Goal: Information Seeking & Learning: Learn about a topic

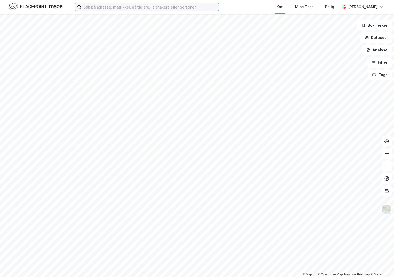
click at [133, 5] on input at bounding box center [150, 7] width 138 height 8
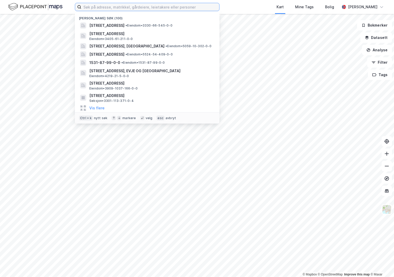
paste input "301-212/268/0/0"
type input "301-212/268/0/0"
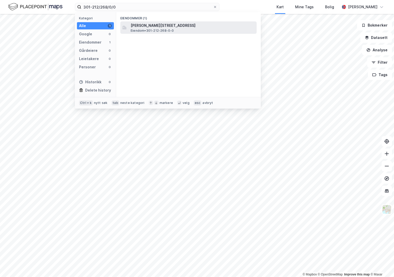
click at [151, 23] on span "[PERSON_NAME][STREET_ADDRESS]" at bounding box center [193, 25] width 124 height 6
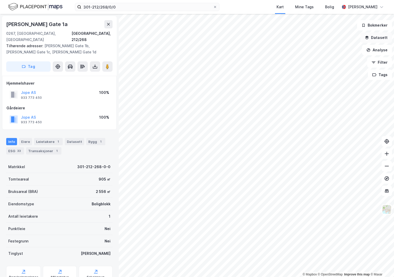
click at [385, 39] on button "Datasett" at bounding box center [377, 38] width 32 height 10
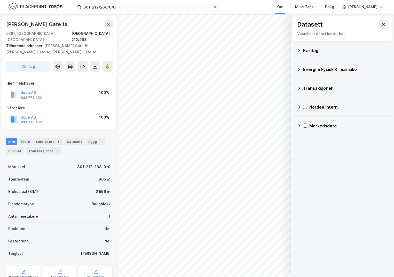
click at [302, 53] on div "Kartlag" at bounding box center [342, 50] width 91 height 12
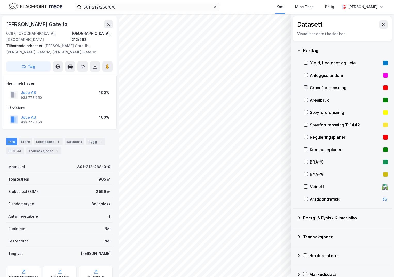
click at [306, 87] on icon at bounding box center [306, 88] width 4 height 4
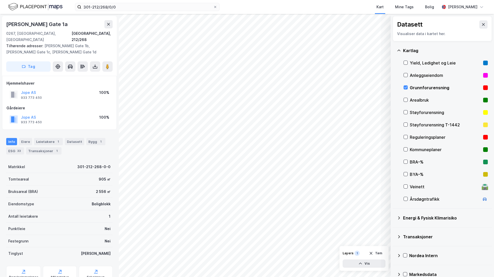
scroll to position [9, 0]
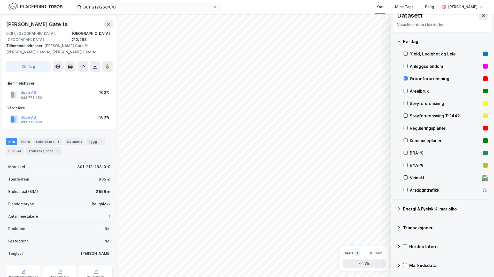
click at [394, 209] on icon at bounding box center [399, 209] width 2 height 3
click at [394, 221] on icon at bounding box center [412, 222] width 4 height 4
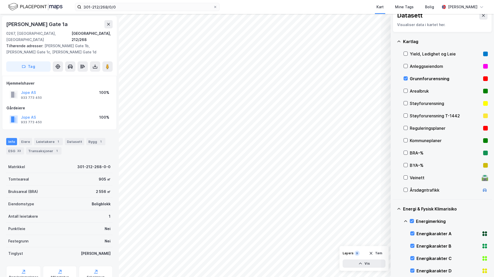
click at [394, 221] on icon at bounding box center [405, 222] width 4 height 4
click at [394, 245] on icon at bounding box center [412, 246] width 4 height 4
click at [394, 245] on icon at bounding box center [405, 246] width 4 height 4
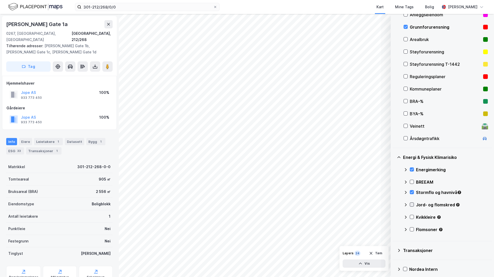
click at [394, 207] on icon at bounding box center [412, 205] width 4 height 4
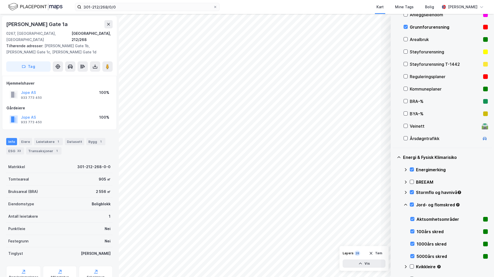
click at [394, 205] on icon at bounding box center [405, 205] width 4 height 4
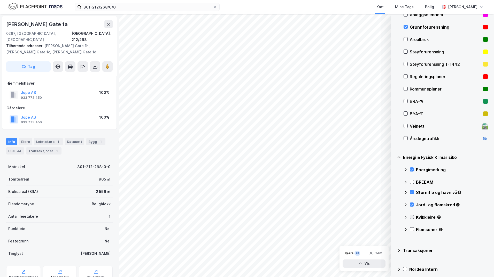
click at [394, 216] on icon at bounding box center [412, 217] width 4 height 4
click at [394, 217] on icon at bounding box center [405, 217] width 4 height 4
click at [394, 229] on icon at bounding box center [412, 230] width 4 height 4
click at [394, 230] on icon at bounding box center [405, 230] width 4 height 4
click at [372, 265] on button "Vis" at bounding box center [364, 264] width 43 height 8
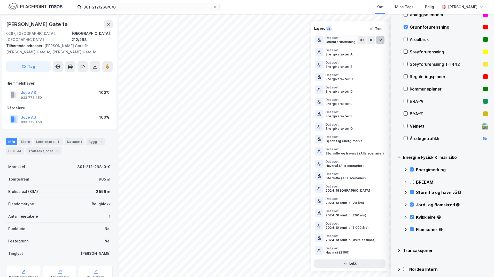
click at [378, 39] on icon at bounding box center [380, 40] width 4 height 4
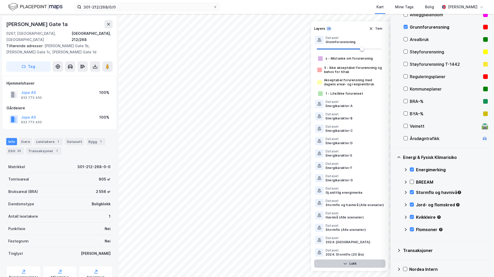
click at [353, 263] on button "Lukk" at bounding box center [349, 264] width 71 height 8
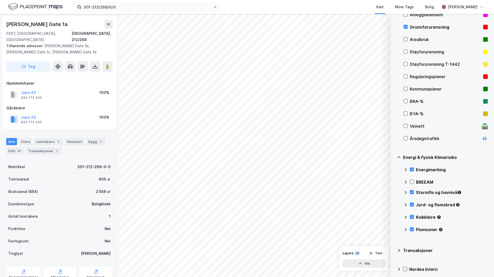
scroll to position [35, 0]
